Goal: Find specific page/section: Find specific page/section

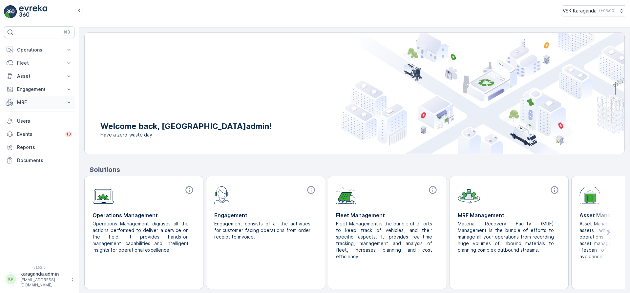
drag, startPoint x: 21, startPoint y: 99, endPoint x: 23, endPoint y: 106, distance: 6.4
click at [21, 100] on p "MRF" at bounding box center [39, 102] width 45 height 7
click at [27, 113] on p "Входящий & Исходящий" at bounding box center [44, 113] width 55 height 7
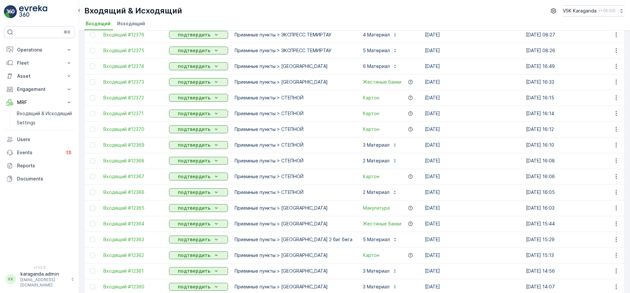
scroll to position [79, 0]
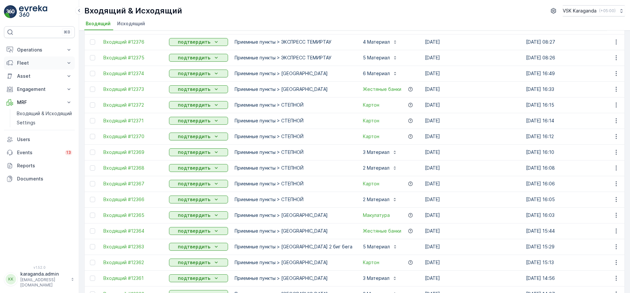
click at [34, 65] on p "Fleet" at bounding box center [39, 63] width 45 height 7
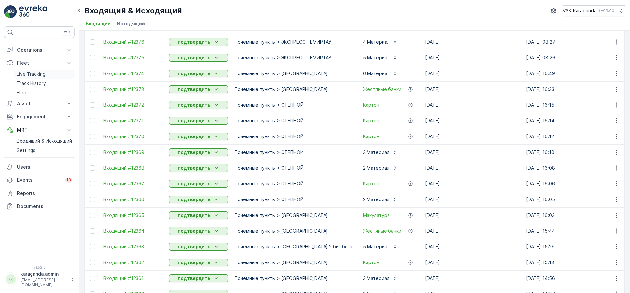
drag, startPoint x: 27, startPoint y: 65, endPoint x: 26, endPoint y: 72, distance: 7.2
click at [27, 65] on p "Fleet" at bounding box center [39, 63] width 45 height 7
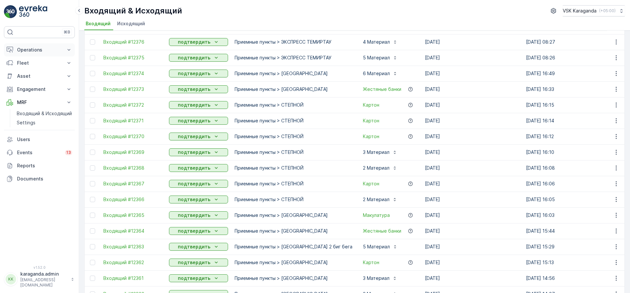
click at [33, 49] on p "Operations" at bounding box center [39, 50] width 45 height 7
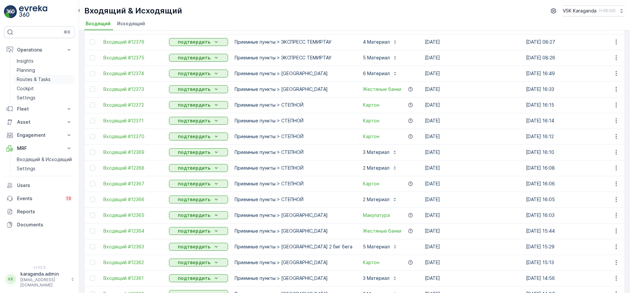
click at [31, 80] on p "Routes & Tasks" at bounding box center [34, 79] width 34 height 7
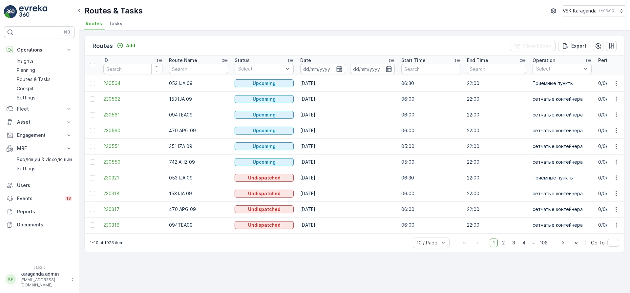
click at [342, 72] on icon "button" at bounding box center [339, 69] width 7 height 7
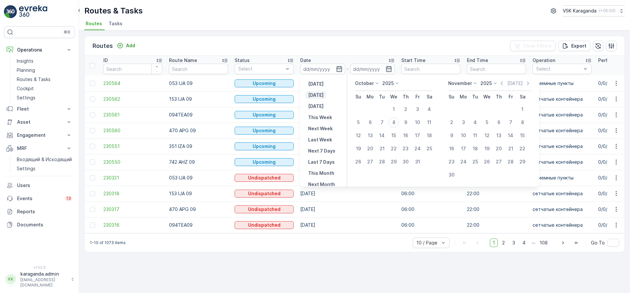
click at [323, 96] on button "[DATE]" at bounding box center [316, 95] width 21 height 8
type input "[DATE]"
